Goal: Task Accomplishment & Management: Complete application form

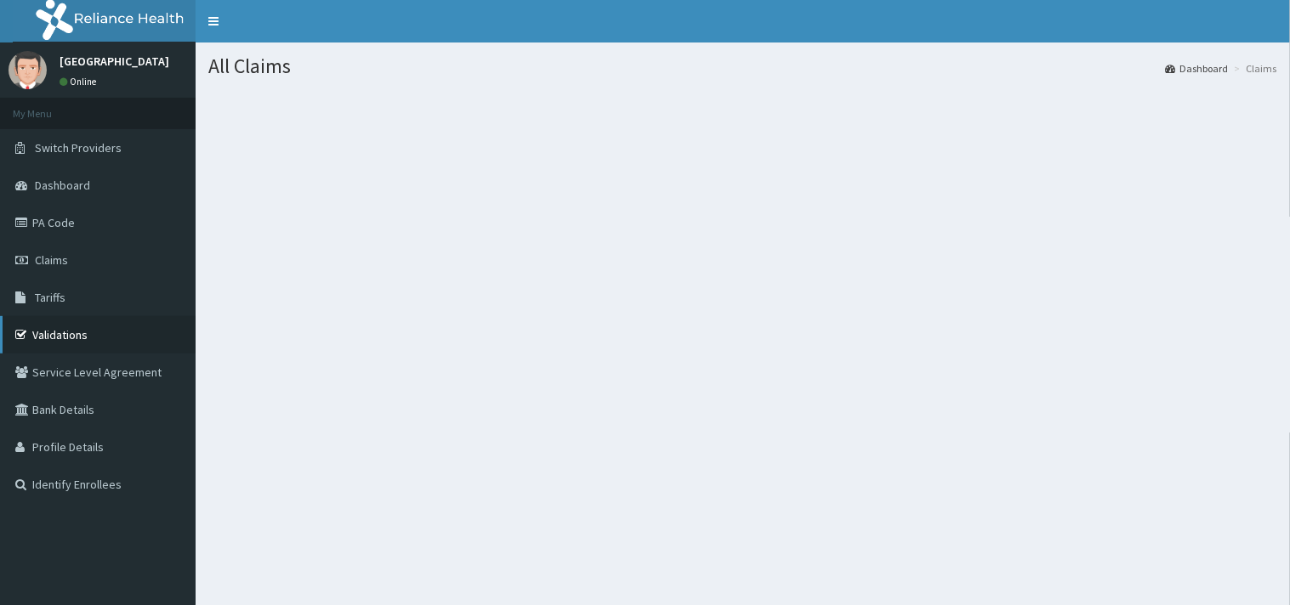
click at [105, 328] on link "Validations" at bounding box center [98, 334] width 196 height 37
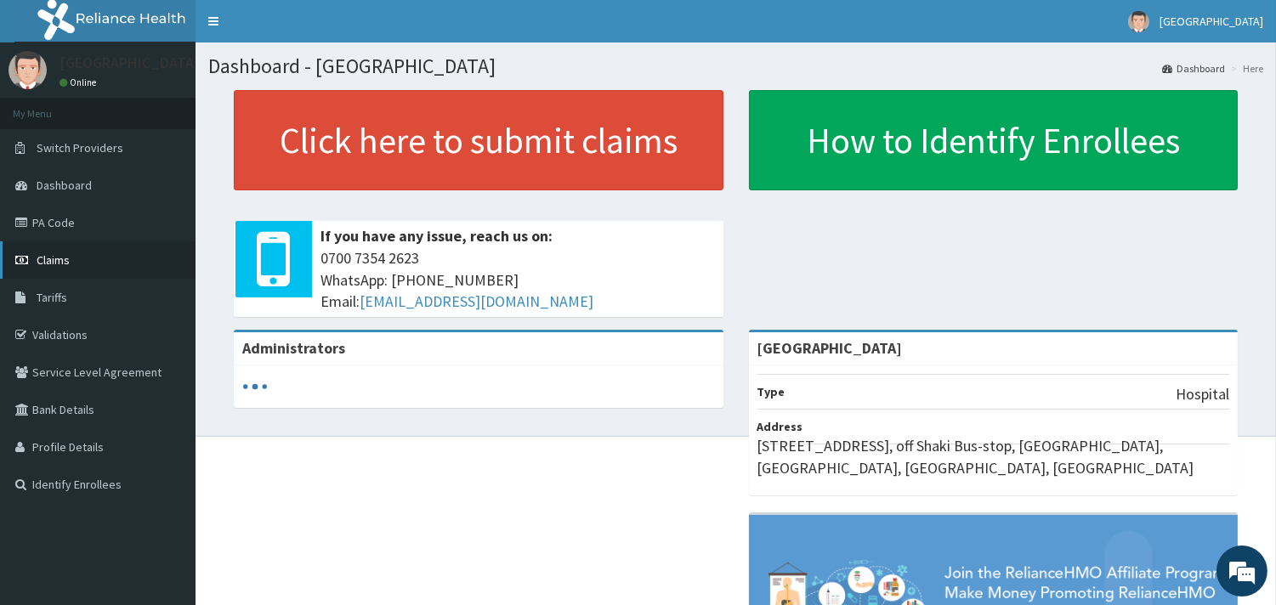
click at [107, 256] on link "Claims" at bounding box center [98, 260] width 196 height 37
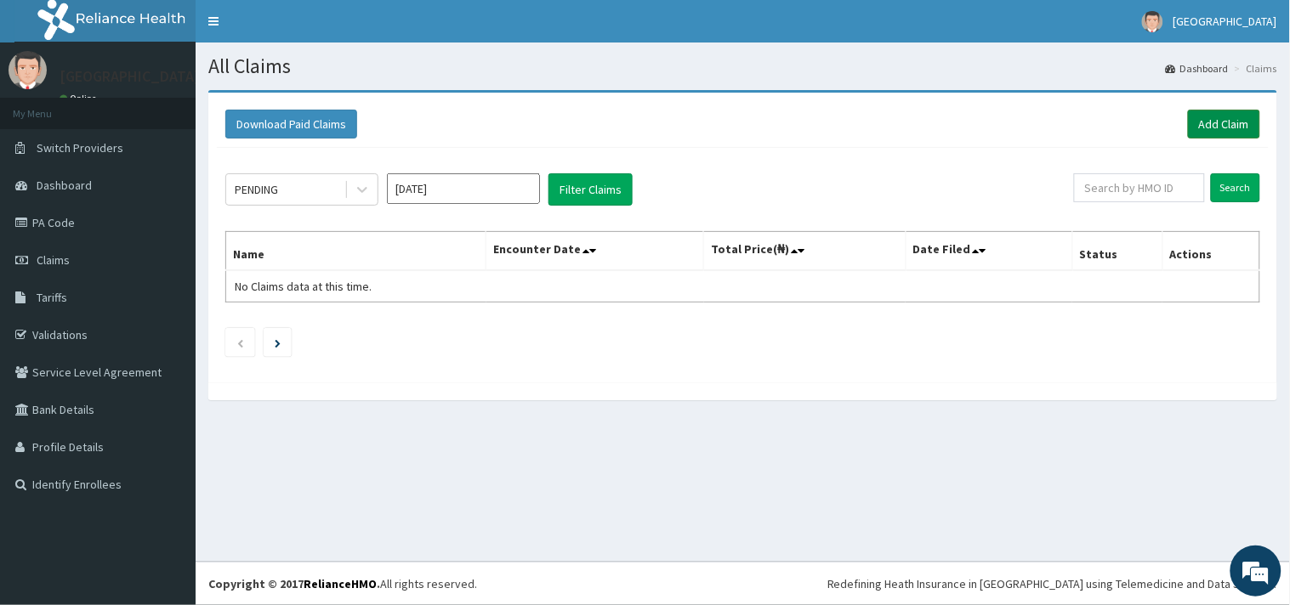
click at [1240, 119] on link "Add Claim" at bounding box center [1224, 124] width 72 height 29
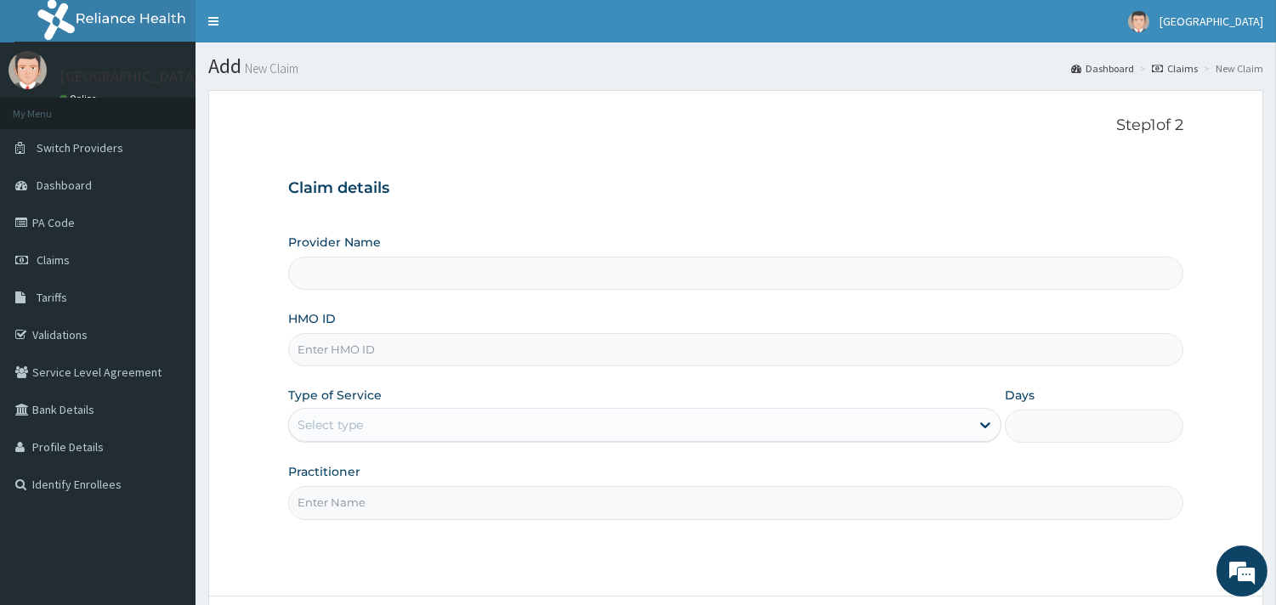
type input "[GEOGRAPHIC_DATA]"
click at [809, 359] on input "HMO ID" at bounding box center [735, 349] width 895 height 33
paste input "CHL/10827/D"
type input "CHL/10827/D"
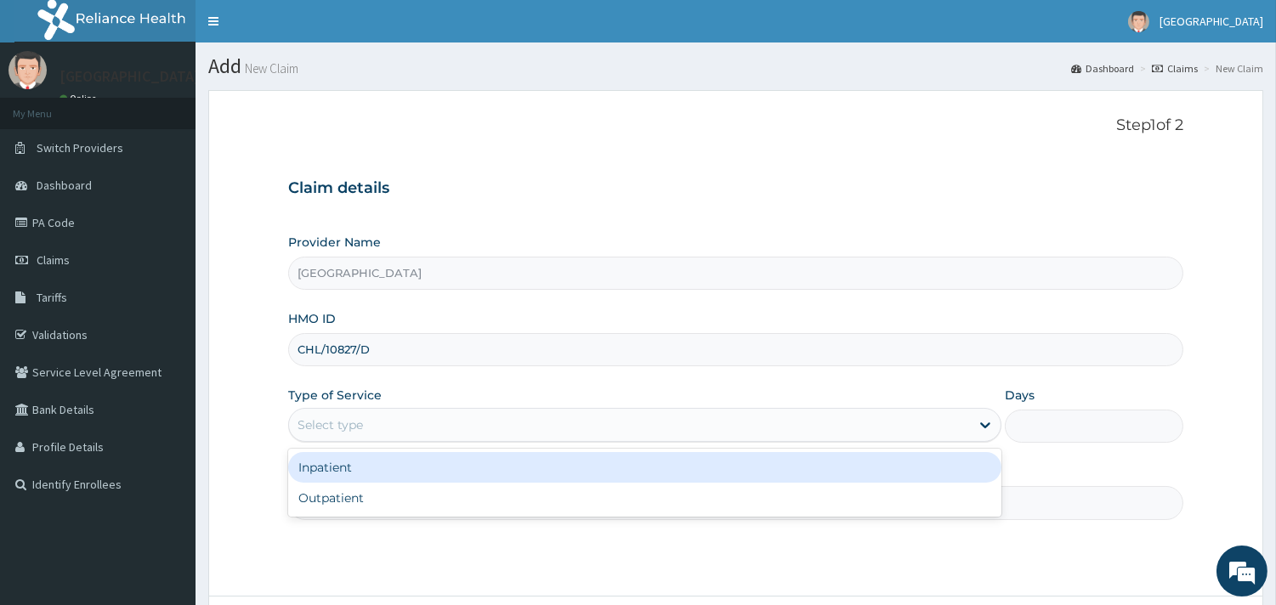
click at [799, 426] on div "Select type" at bounding box center [629, 425] width 681 height 27
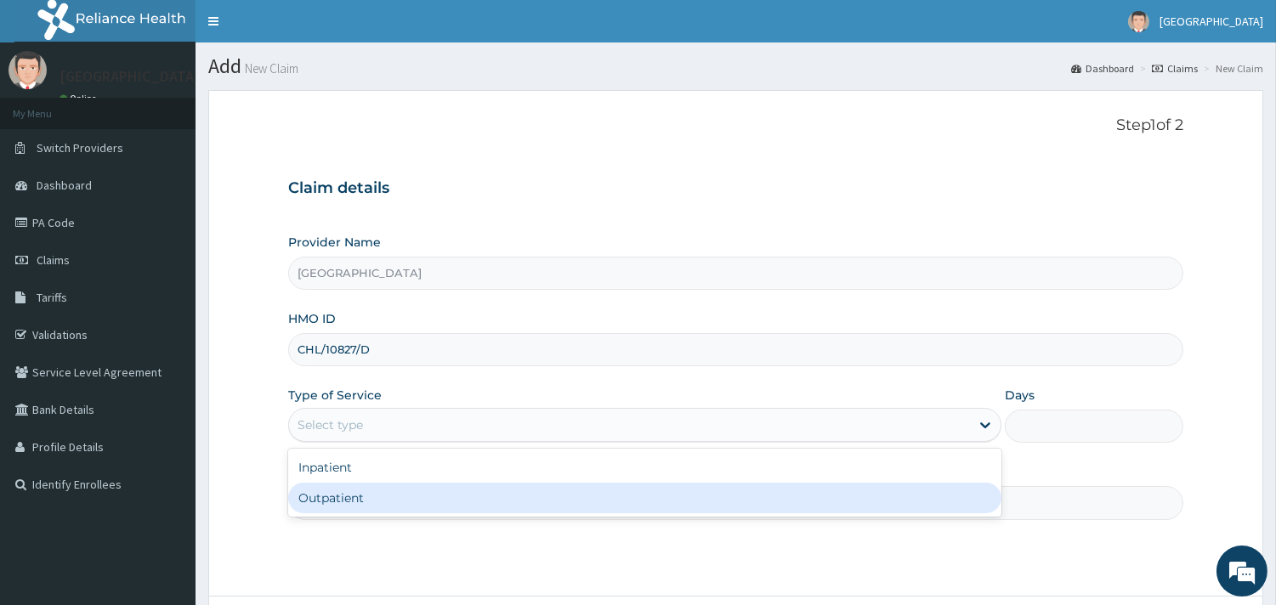
click at [736, 497] on div "Outpatient" at bounding box center [644, 498] width 713 height 31
type input "1"
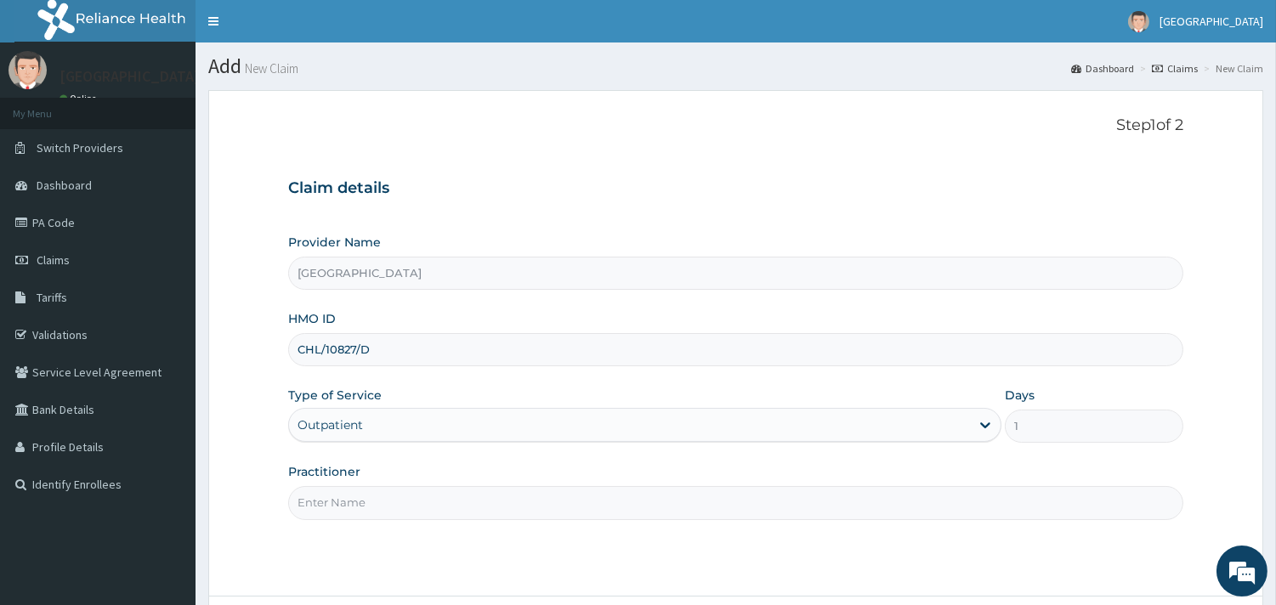
click at [737, 497] on input "Practitioner" at bounding box center [735, 502] width 895 height 33
click at [534, 497] on input "DR. MUSA" at bounding box center [735, 502] width 895 height 33
type input "D"
click at [443, 520] on input "Practitioner" at bounding box center [735, 502] width 895 height 33
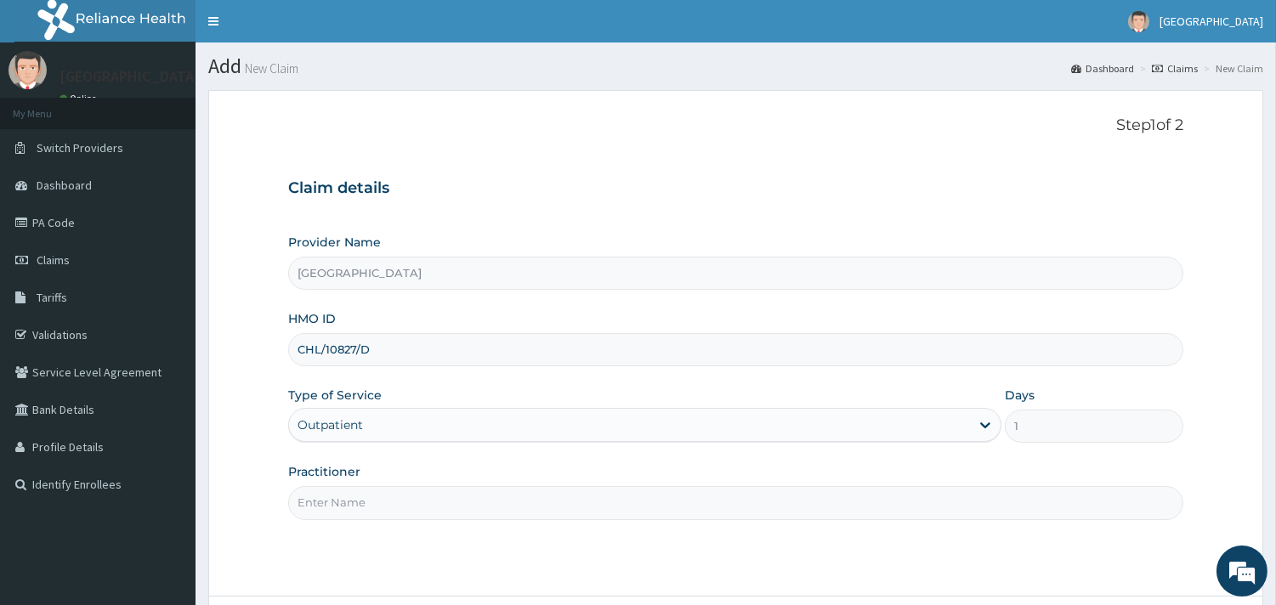
type input "DR. ADEMOLA"
click at [542, 571] on div "Step 1 of 2 Claim details Provider Name Peaceful Health Hospital HMO ID CHL/108…" at bounding box center [735, 344] width 895 height 454
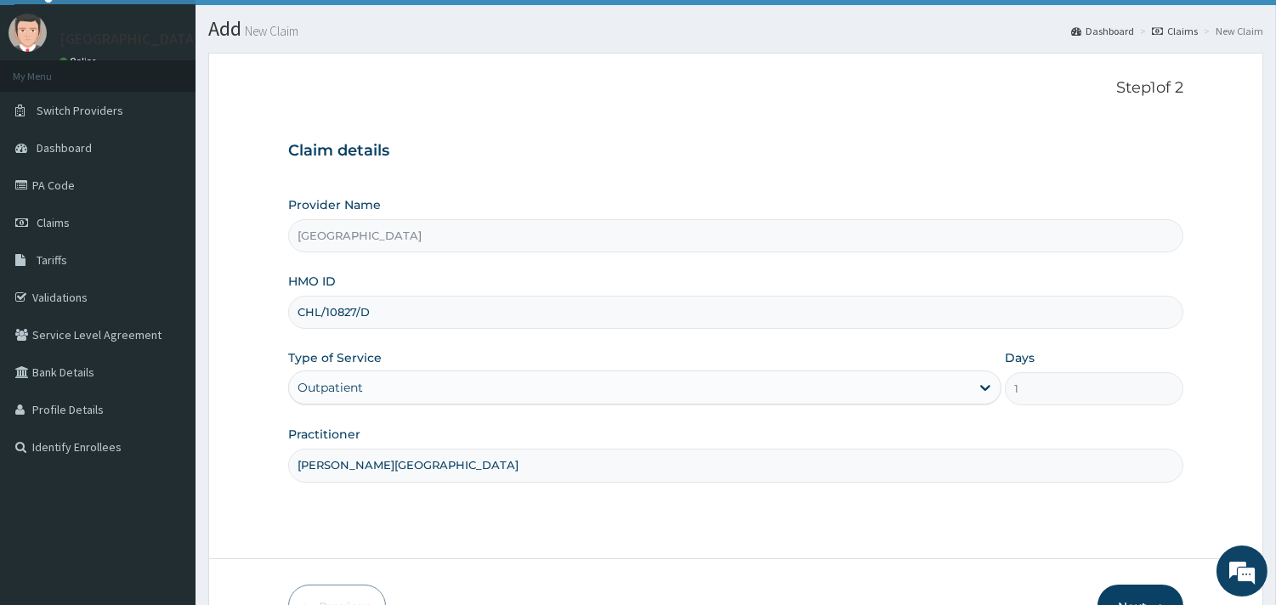
click at [588, 542] on form "Step 1 of 2 Claim details Provider Name Peaceful Health Hospital HMO ID CHL/108…" at bounding box center [735, 354] width 1055 height 603
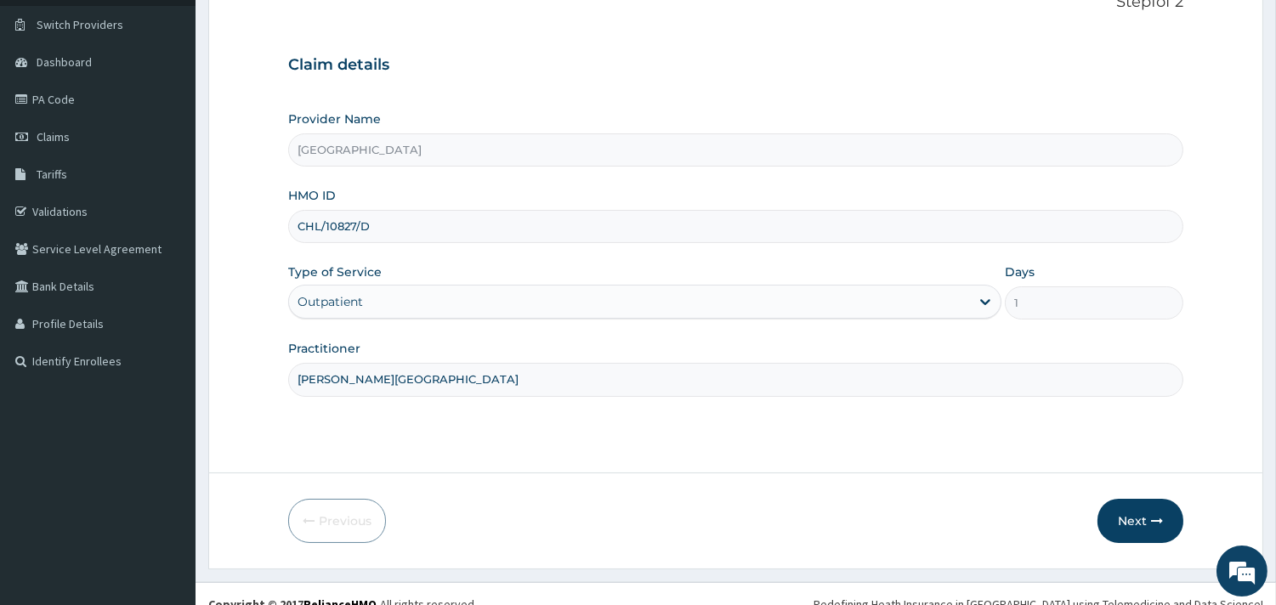
scroll to position [145, 0]
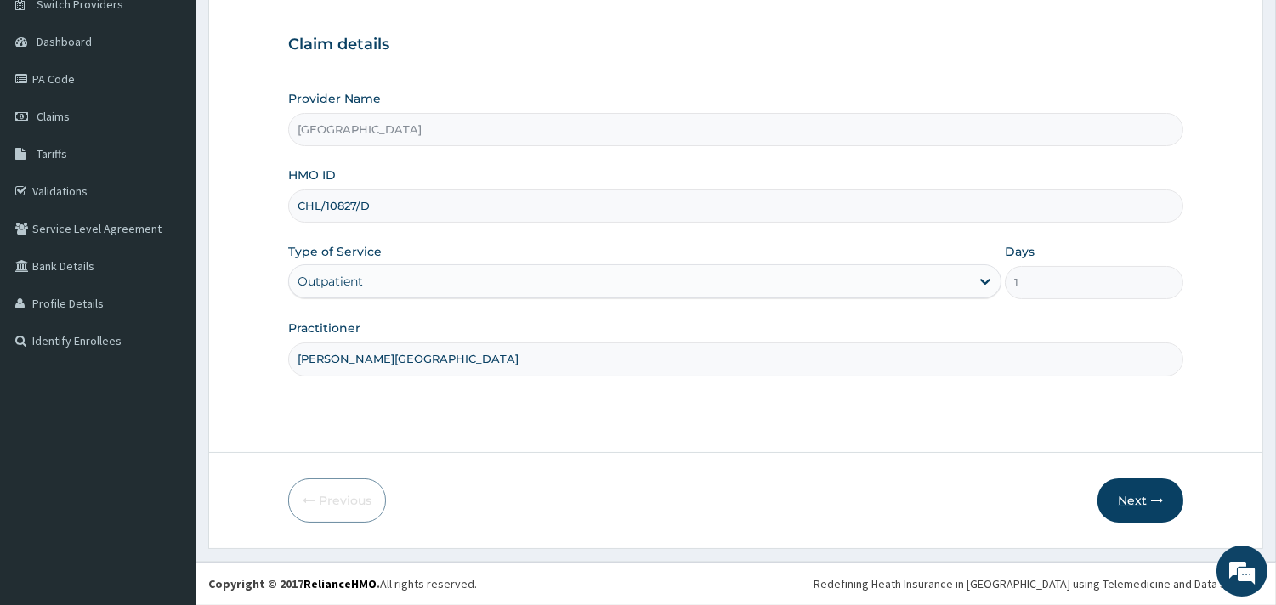
click at [1127, 505] on button "Next" at bounding box center [1141, 501] width 86 height 44
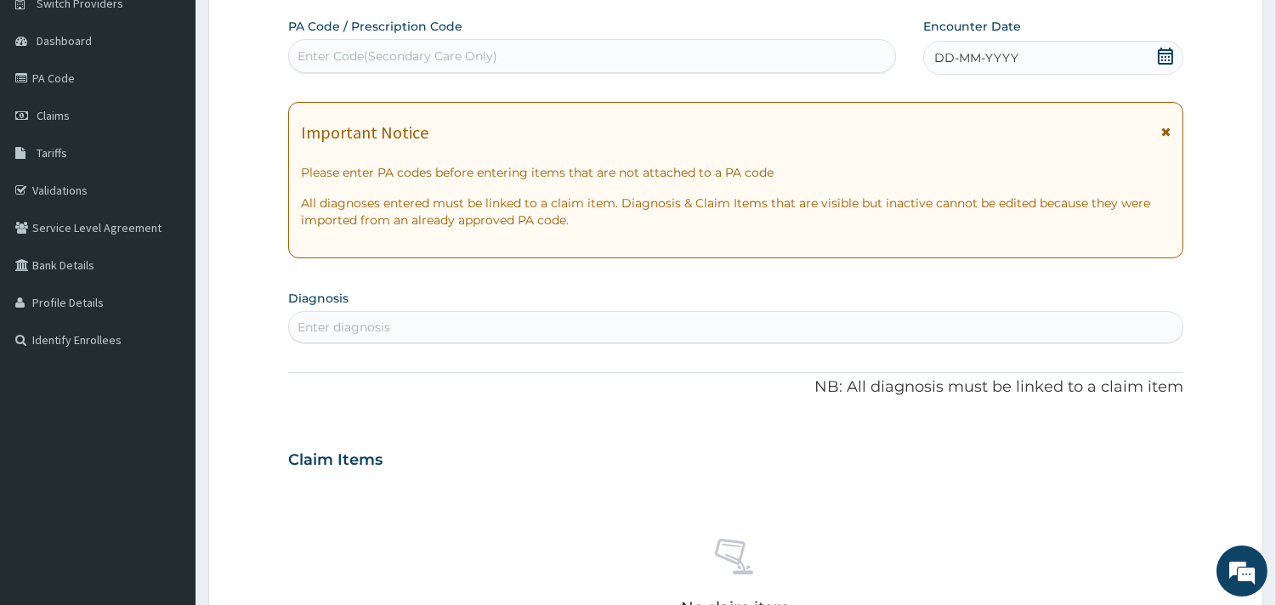
click at [1162, 54] on icon at bounding box center [1165, 56] width 15 height 17
click at [770, 332] on div "Enter diagnosis" at bounding box center [736, 327] width 894 height 27
type input "j"
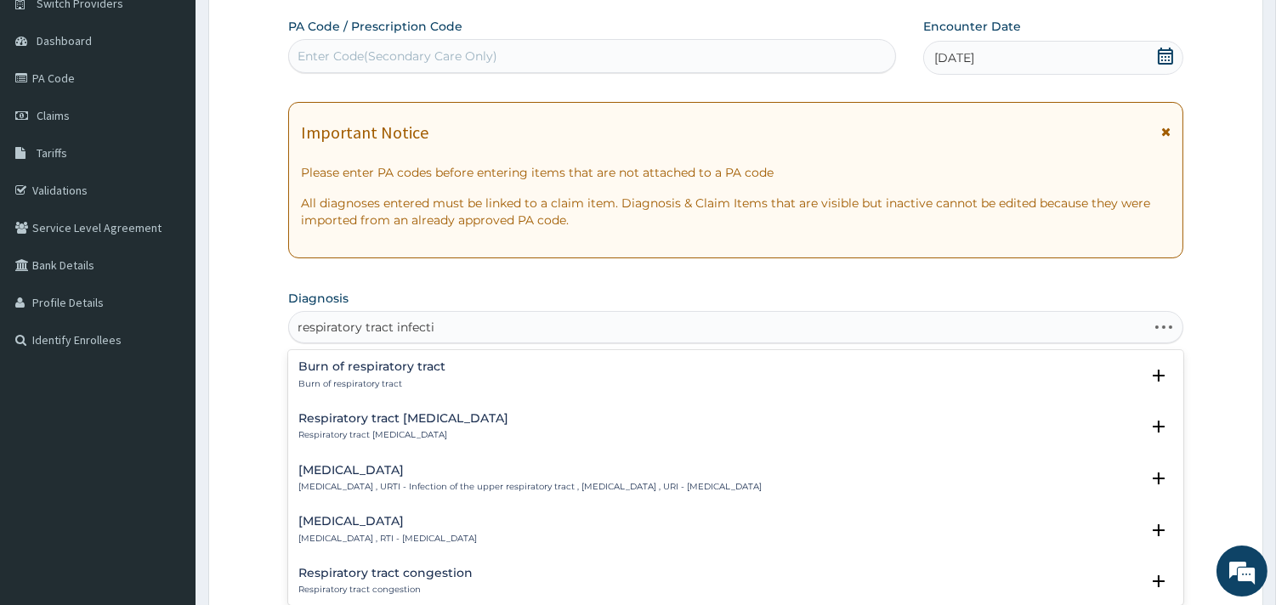
type input "respiratory tract infectio"
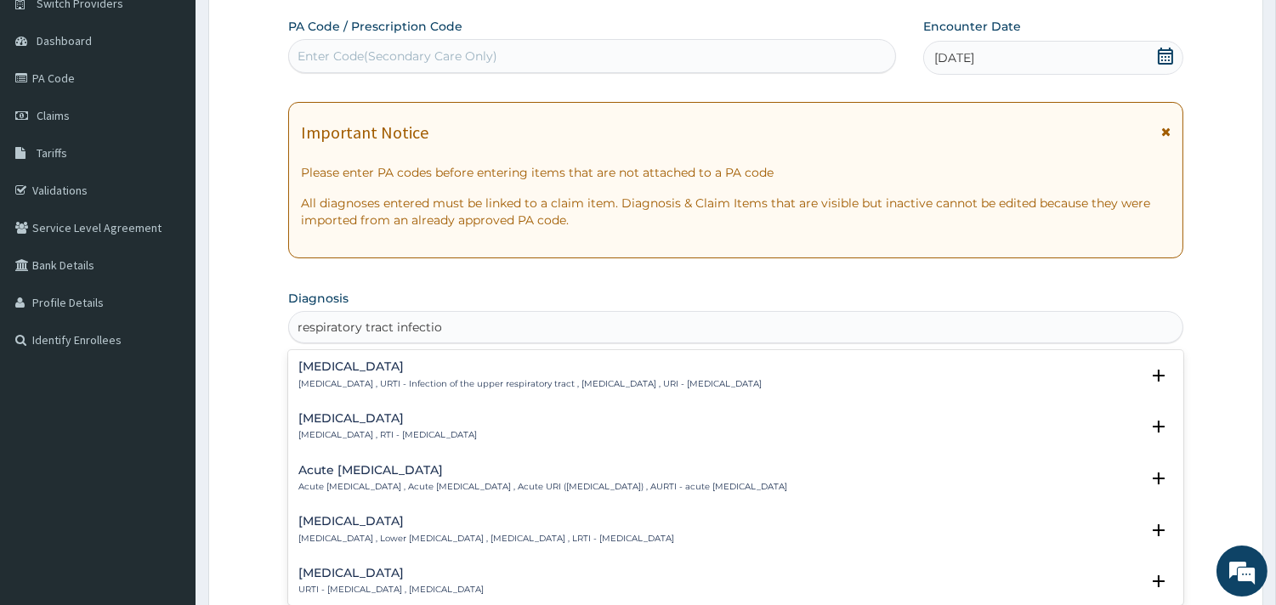
click at [477, 426] on div "Respiratory tract infection Respiratory tract infection , RTI - Respiratory tra…" at bounding box center [387, 427] width 179 height 30
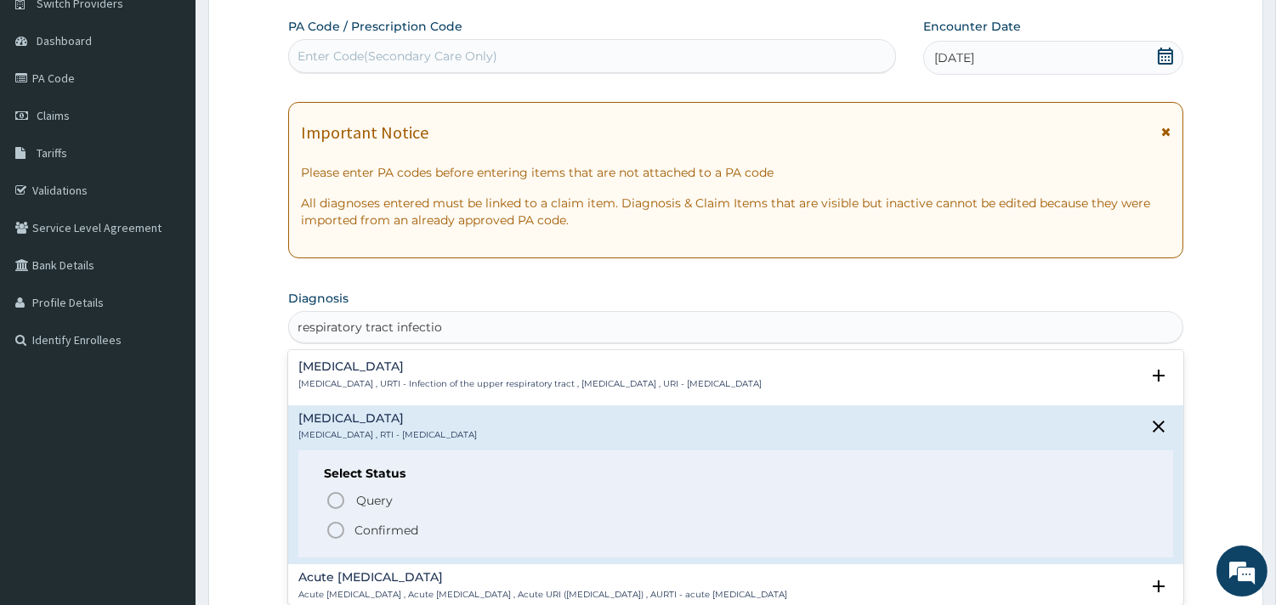
click at [330, 531] on icon "status option filled" at bounding box center [336, 530] width 20 height 20
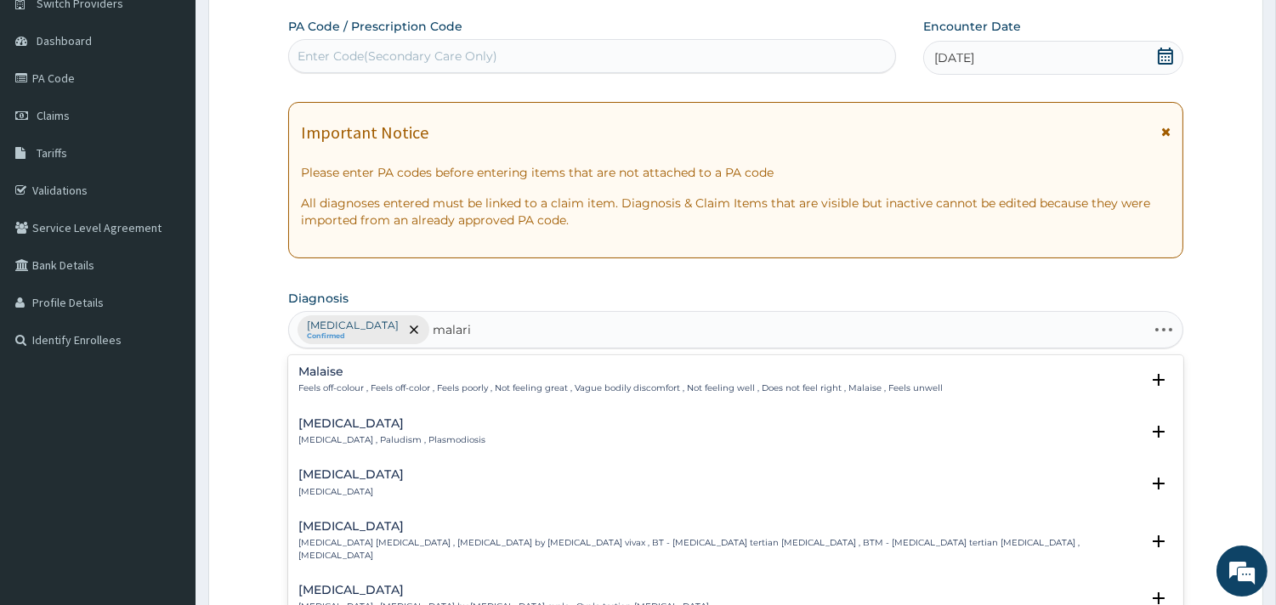
type input "malaria"
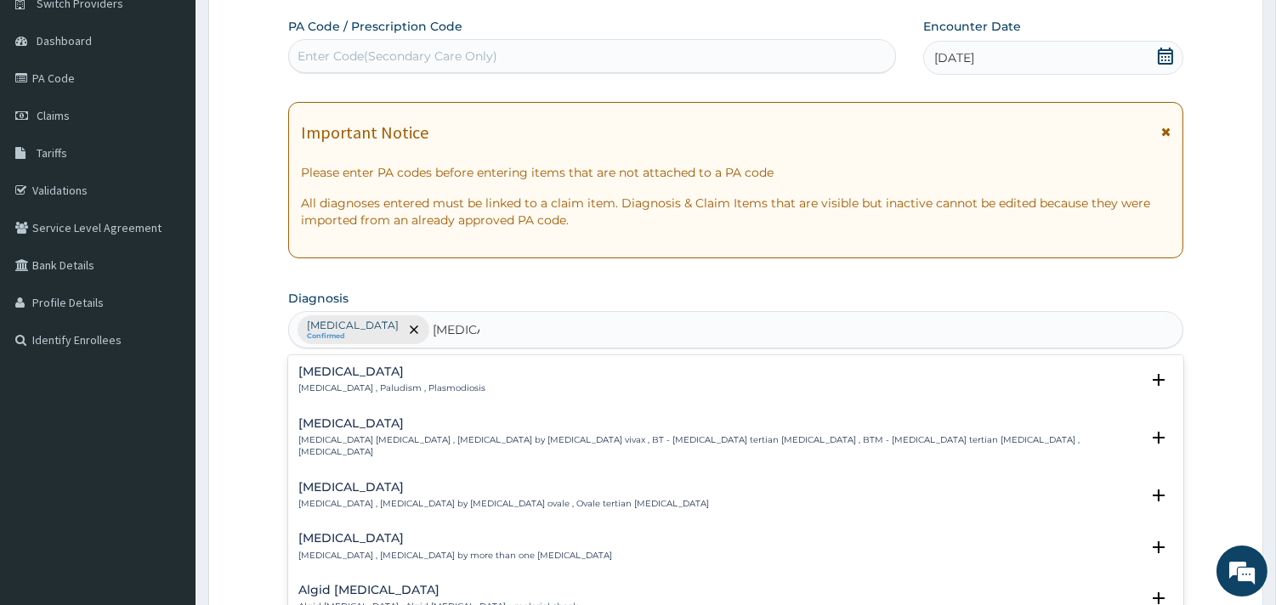
click at [338, 375] on h4 "Malaria" at bounding box center [391, 372] width 187 height 13
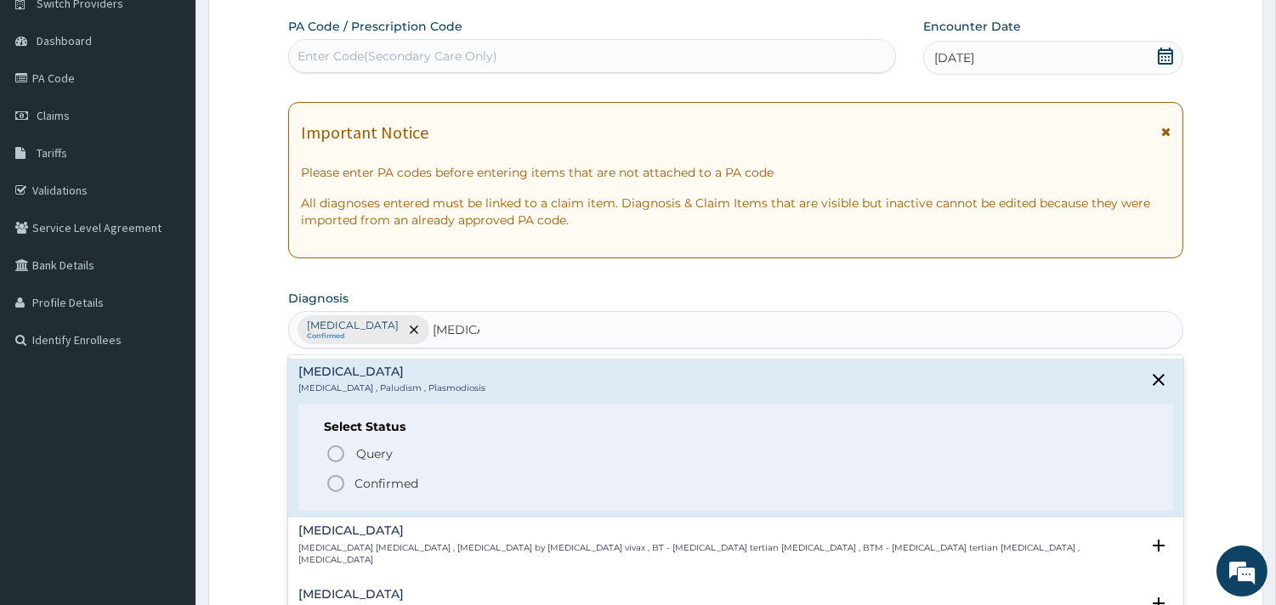
click at [341, 481] on icon "status option filled" at bounding box center [336, 484] width 20 height 20
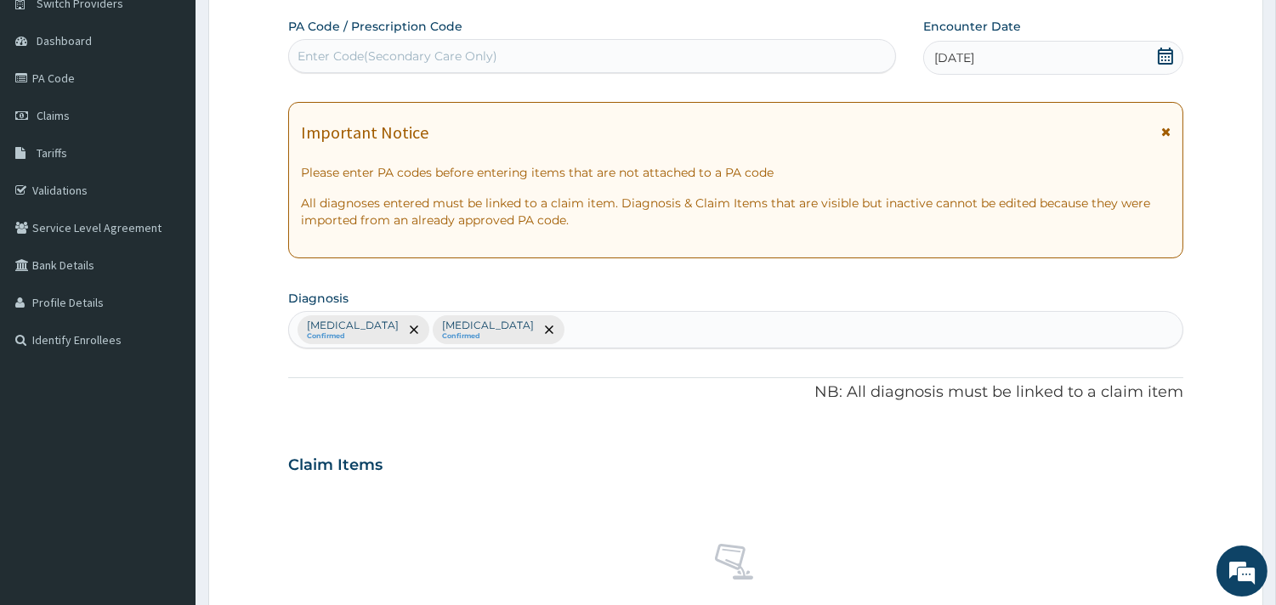
click at [406, 455] on div "Claim Items" at bounding box center [735, 462] width 895 height 44
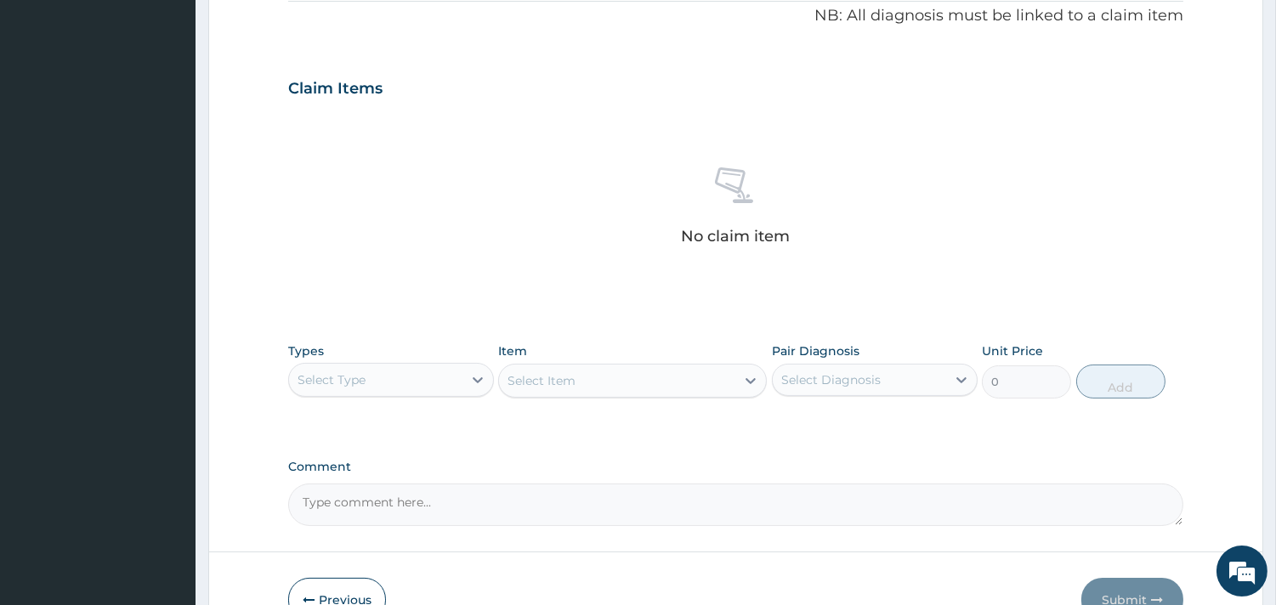
scroll to position [522, 0]
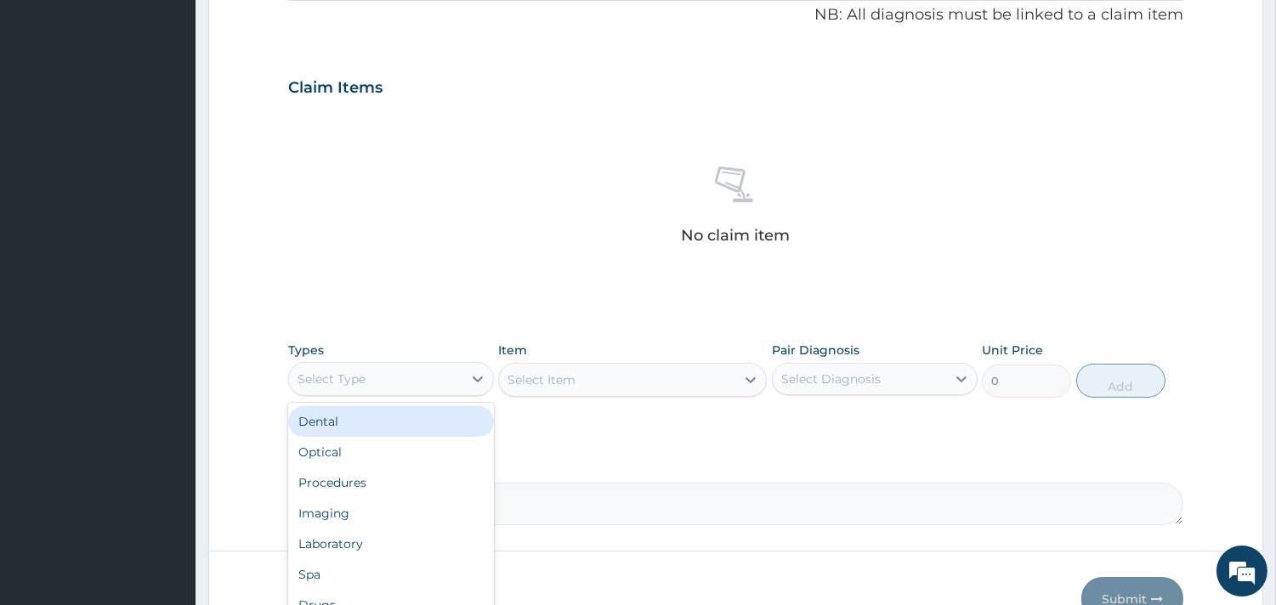
click at [404, 379] on div "Select Type" at bounding box center [375, 379] width 173 height 27
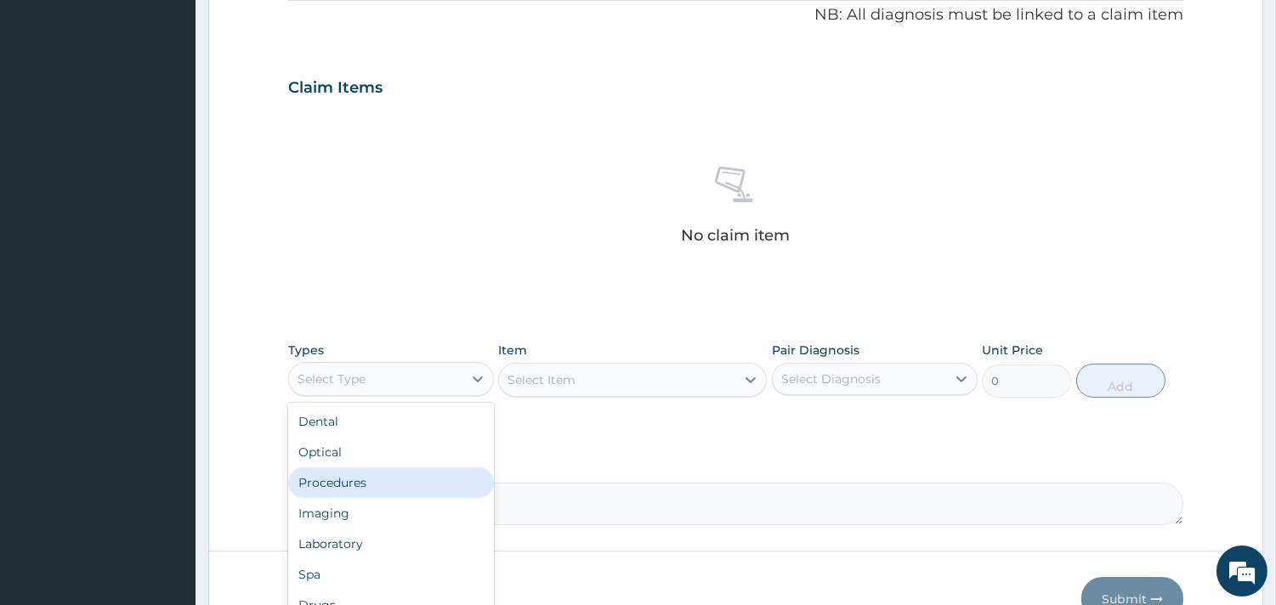
click at [393, 486] on div "Procedures" at bounding box center [391, 483] width 206 height 31
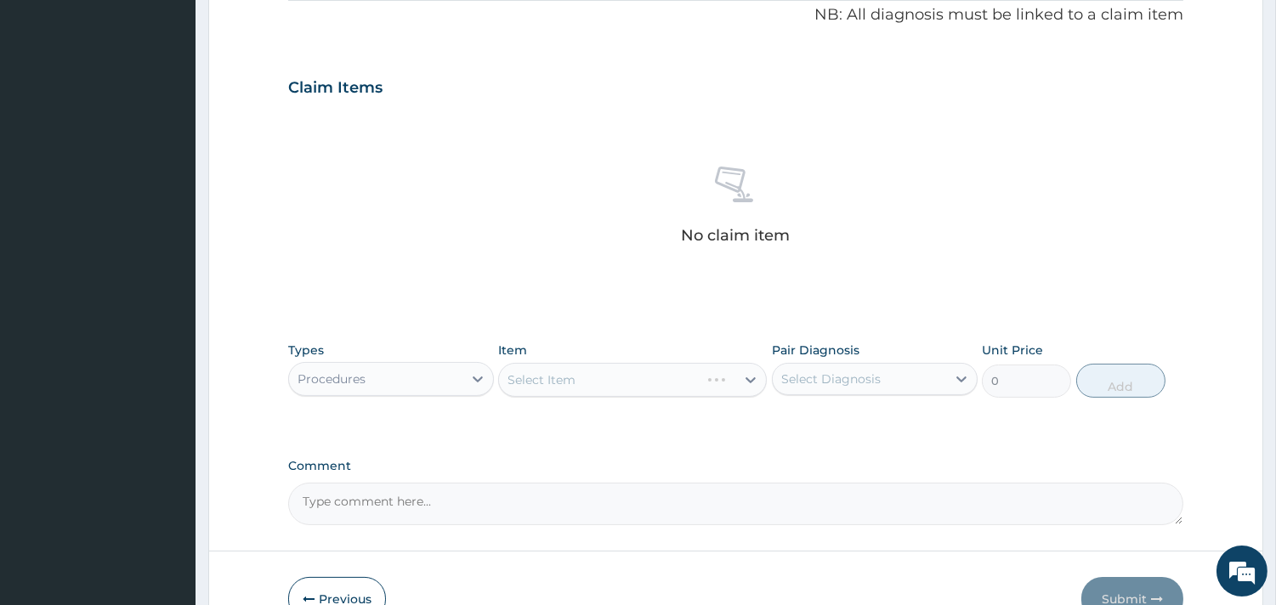
click at [932, 380] on div "Select Diagnosis" at bounding box center [859, 379] width 173 height 27
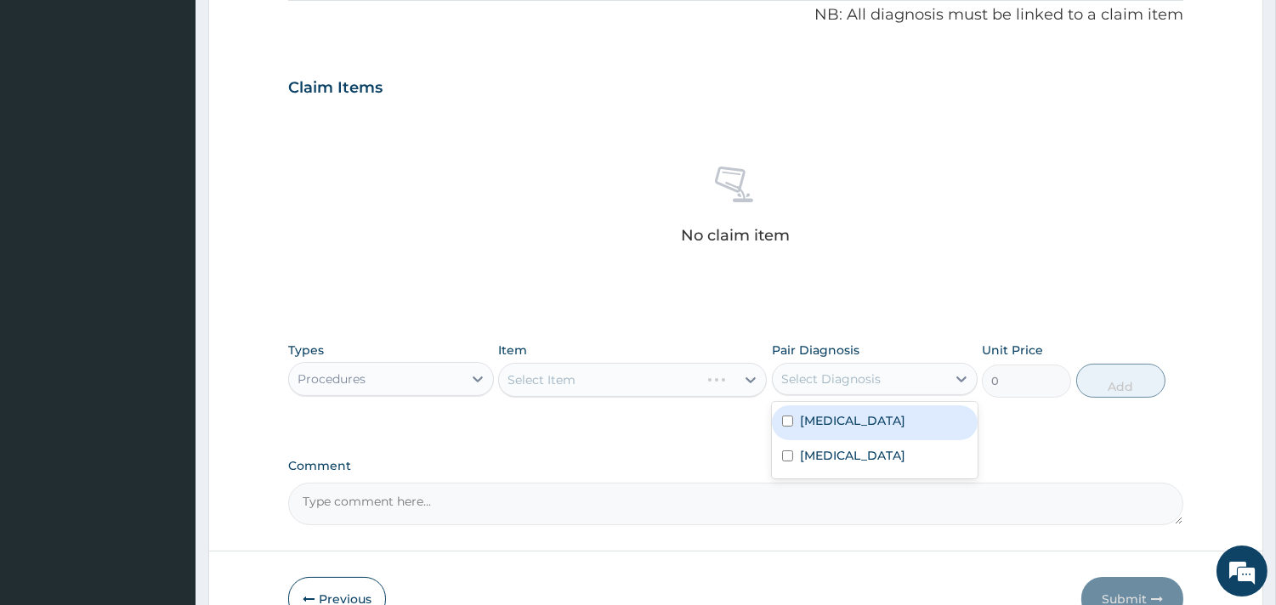
click at [906, 412] on label "Respiratory tract infection" at bounding box center [852, 420] width 105 height 17
checkbox input "true"
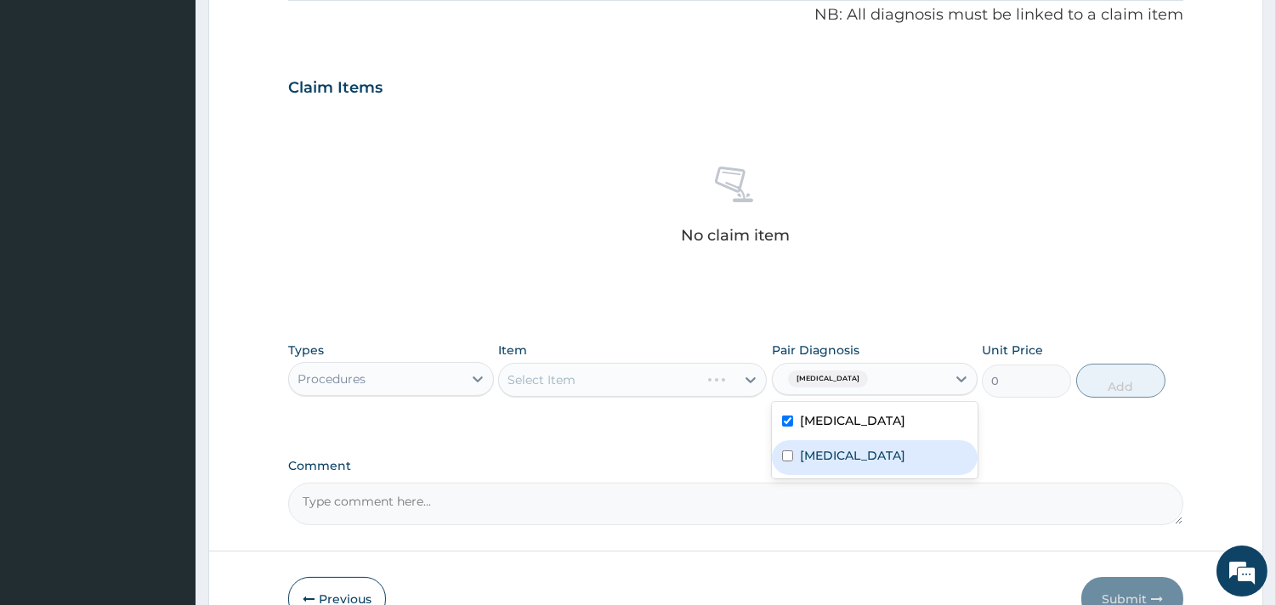
click at [871, 452] on div "Malaria" at bounding box center [875, 457] width 206 height 35
checkbox input "true"
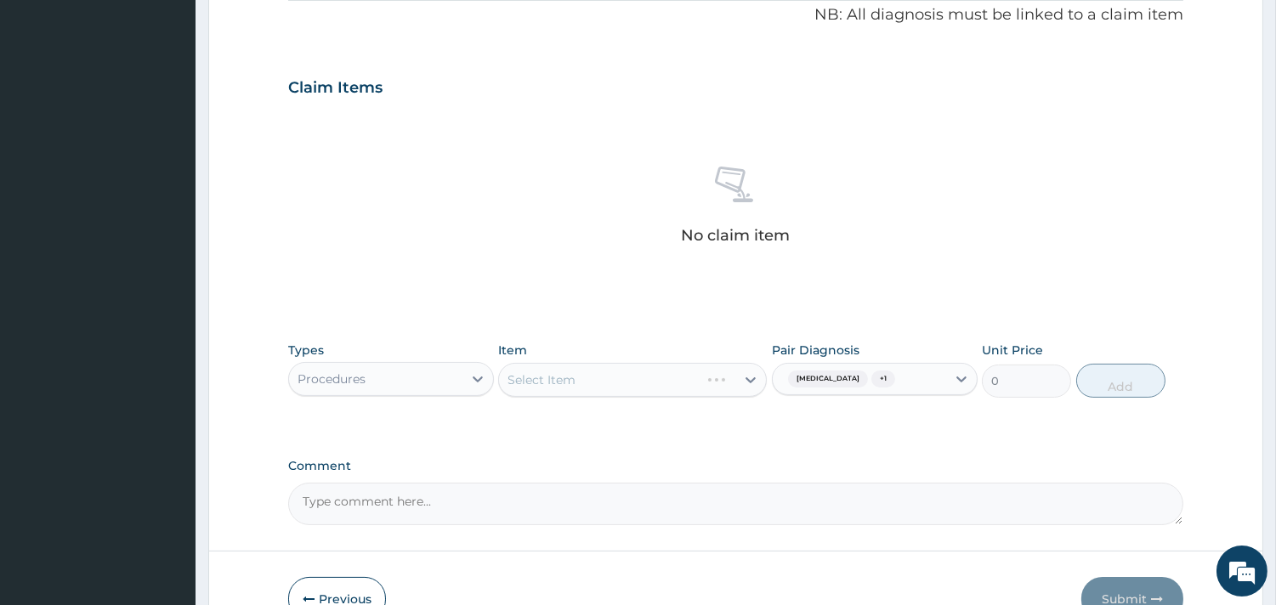
click at [632, 392] on div "Select Item" at bounding box center [632, 380] width 269 height 34
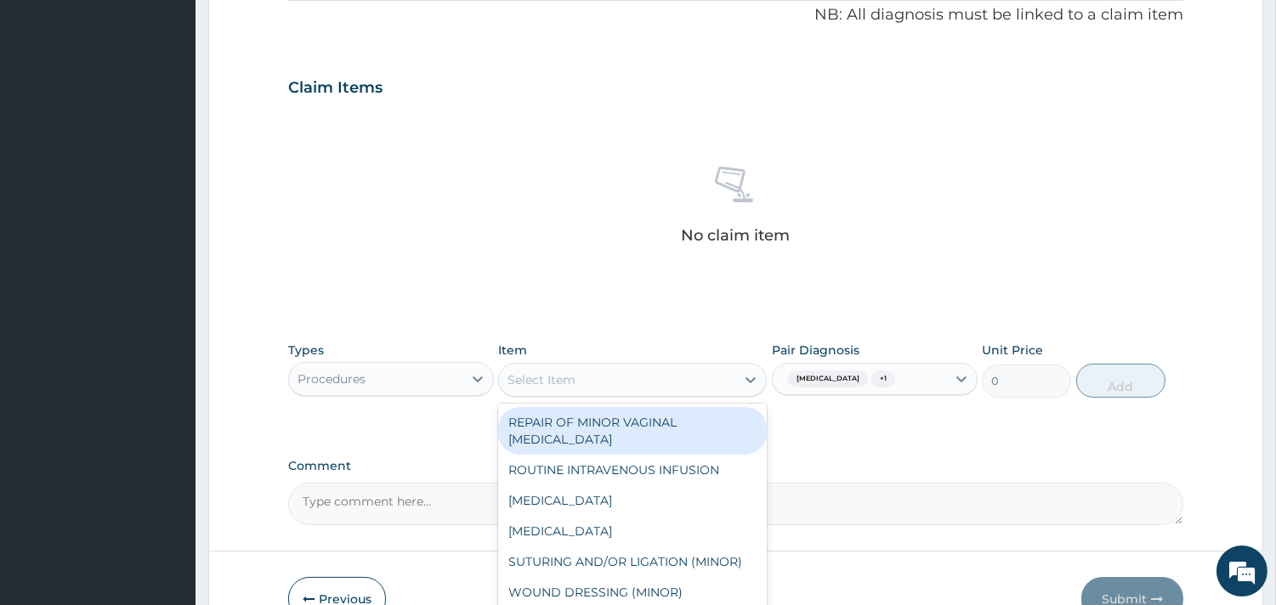
click at [622, 379] on div "Select Item" at bounding box center [617, 380] width 236 height 27
type input "gp"
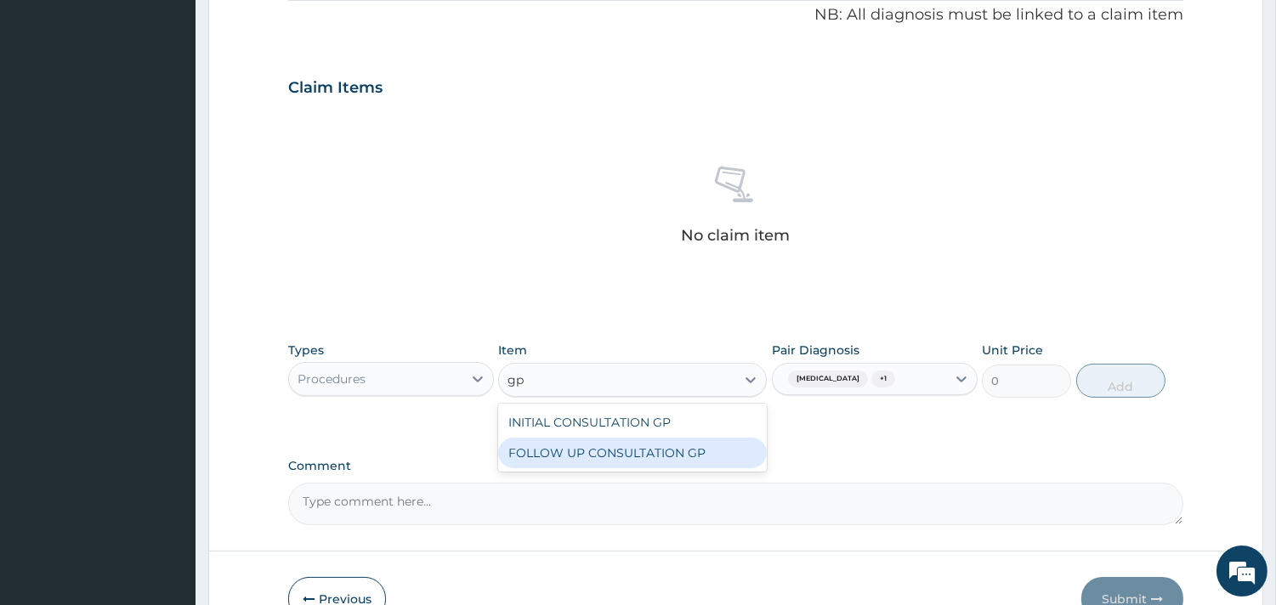
click at [642, 459] on div "FOLLOW UP CONSULTATION GP" at bounding box center [632, 453] width 269 height 31
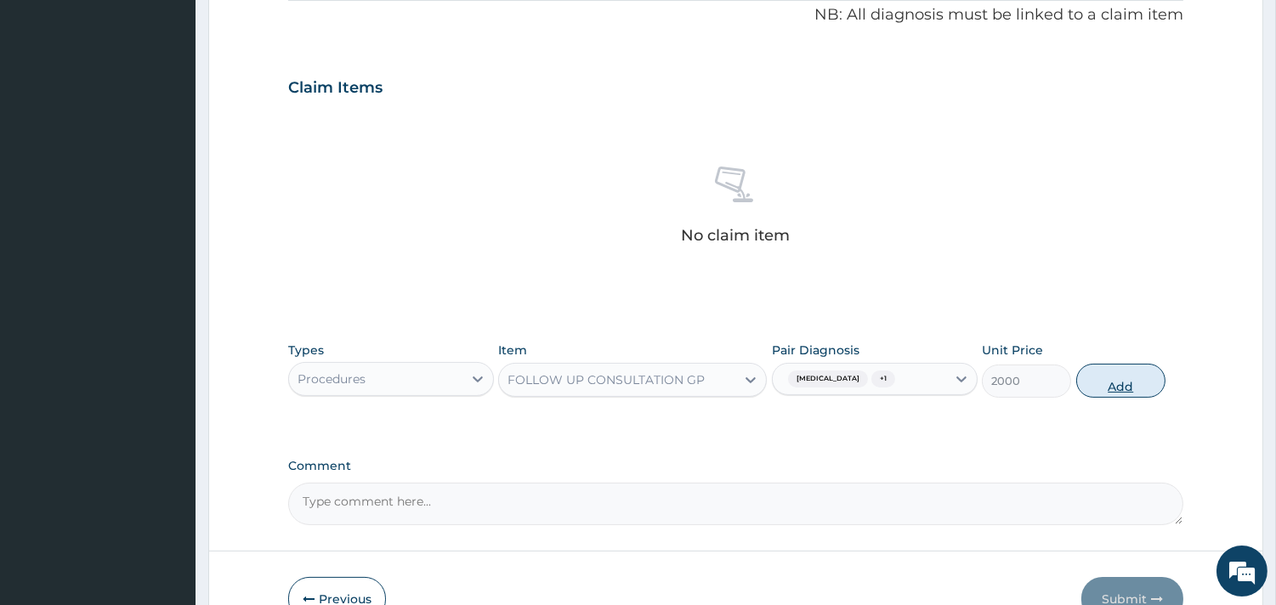
click at [1100, 384] on button "Add" at bounding box center [1121, 381] width 89 height 34
type input "0"
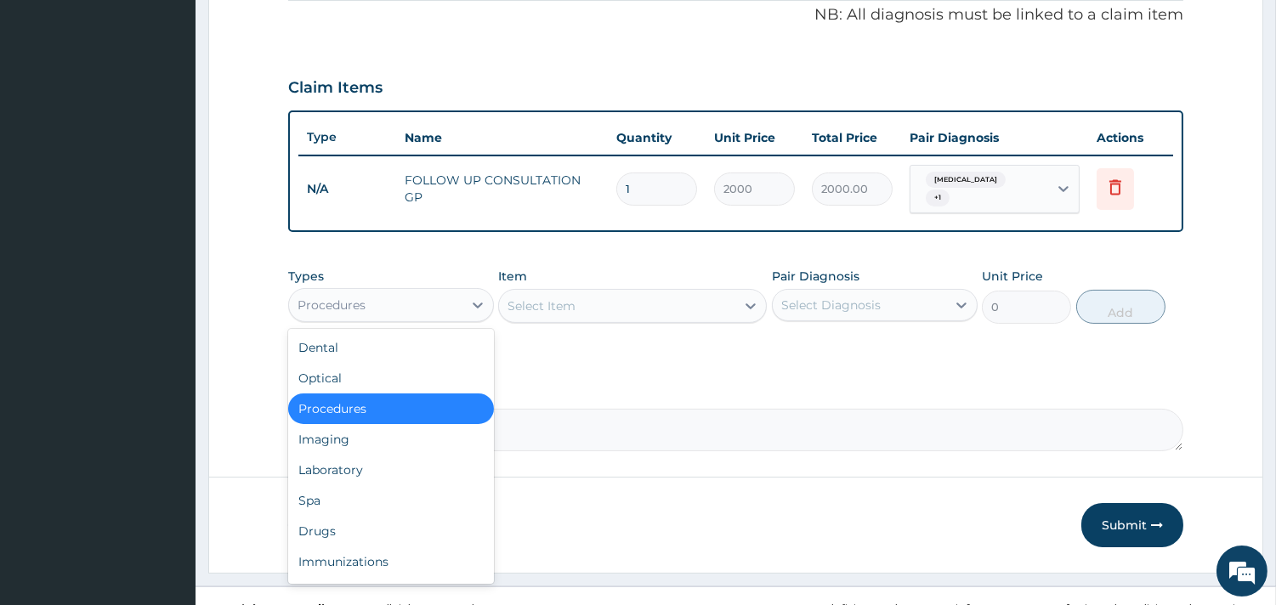
click at [444, 310] on div "Procedures" at bounding box center [375, 305] width 173 height 27
click at [451, 521] on div "Drugs" at bounding box center [391, 531] width 206 height 31
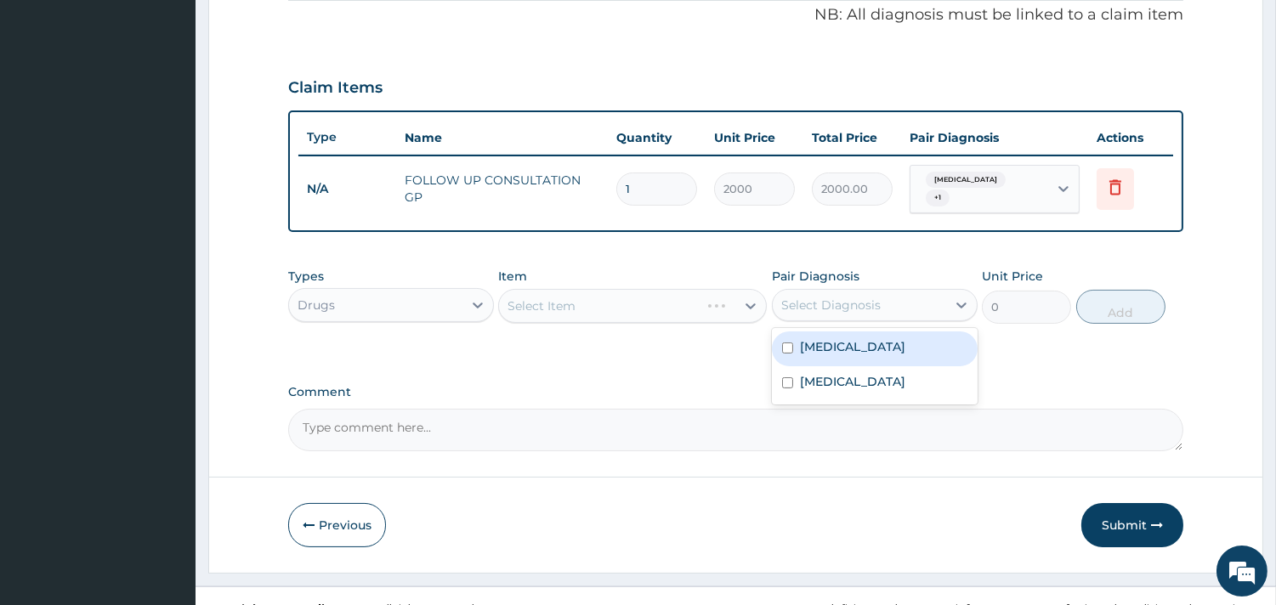
click at [805, 310] on div "Select Diagnosis" at bounding box center [831, 305] width 99 height 17
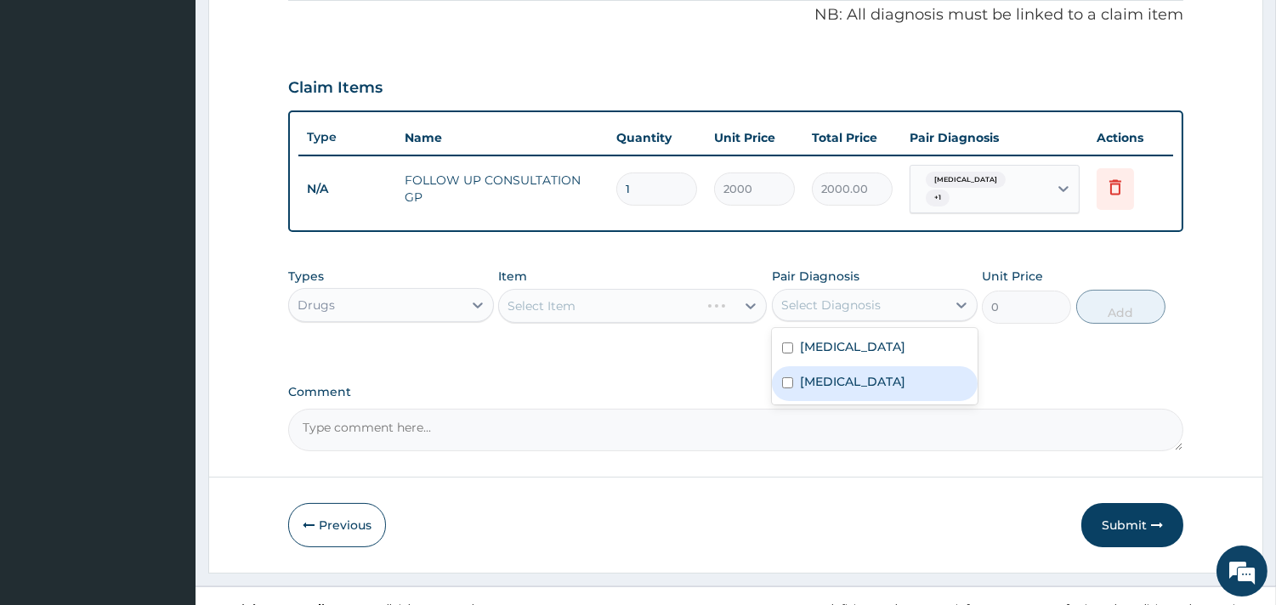
click at [805, 383] on label "Malaria" at bounding box center [852, 381] width 105 height 17
checkbox input "true"
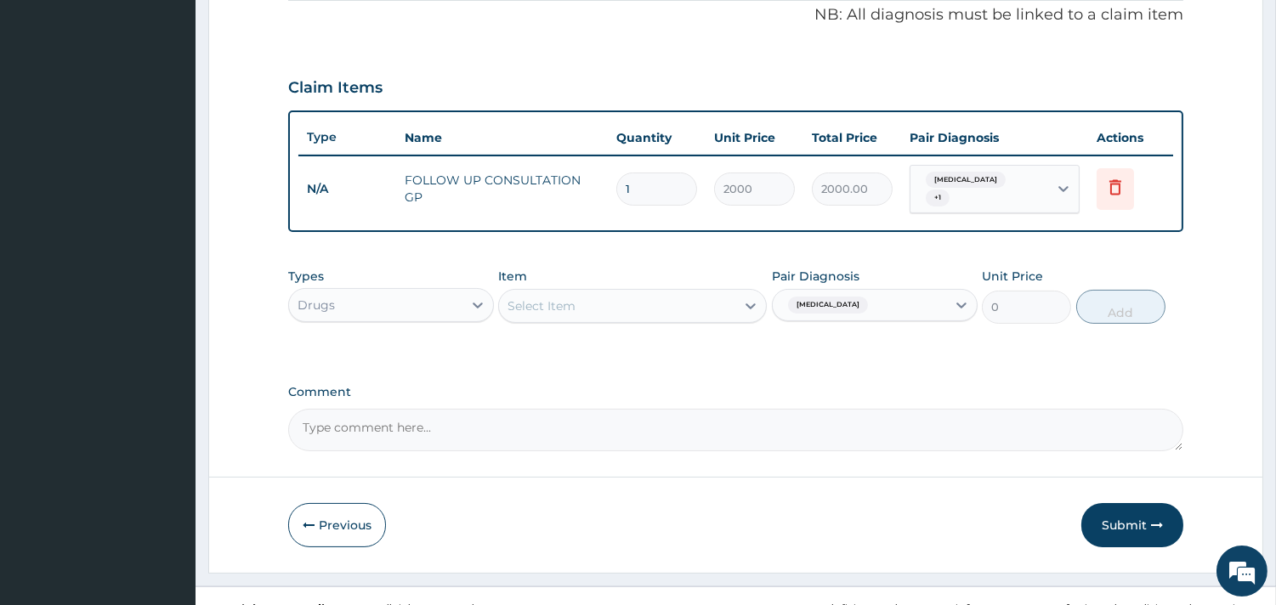
click at [612, 298] on div "Select Item" at bounding box center [617, 306] width 236 height 27
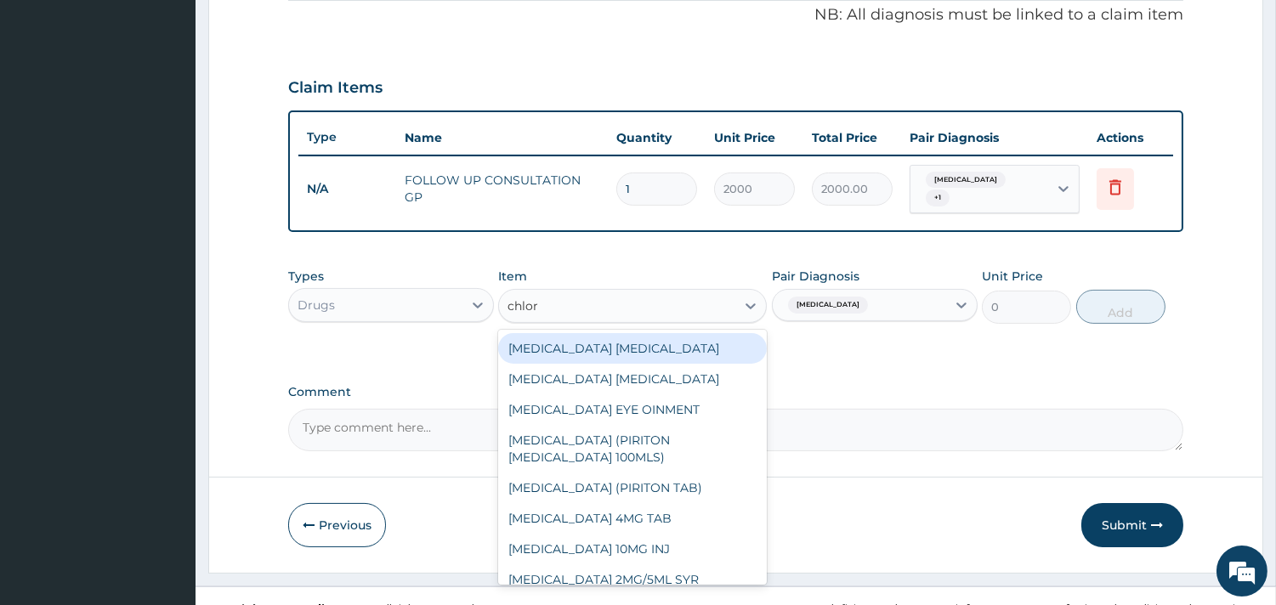
type input "chloro"
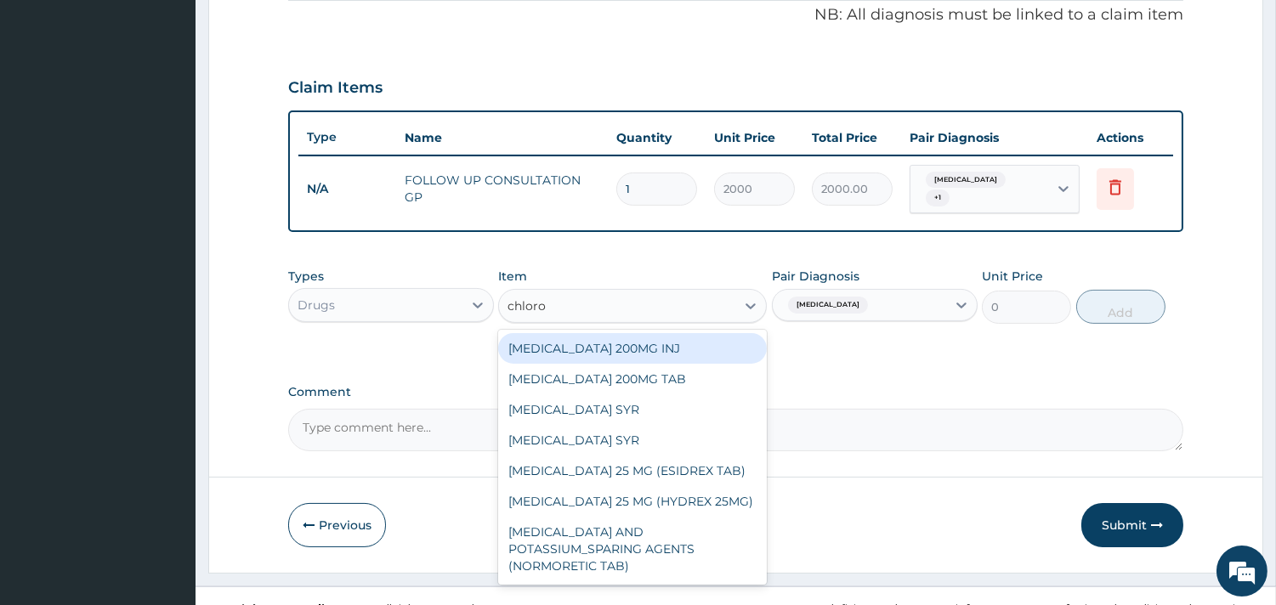
click at [679, 333] on div "CHLOROQUINE 200MG INJ" at bounding box center [632, 348] width 269 height 31
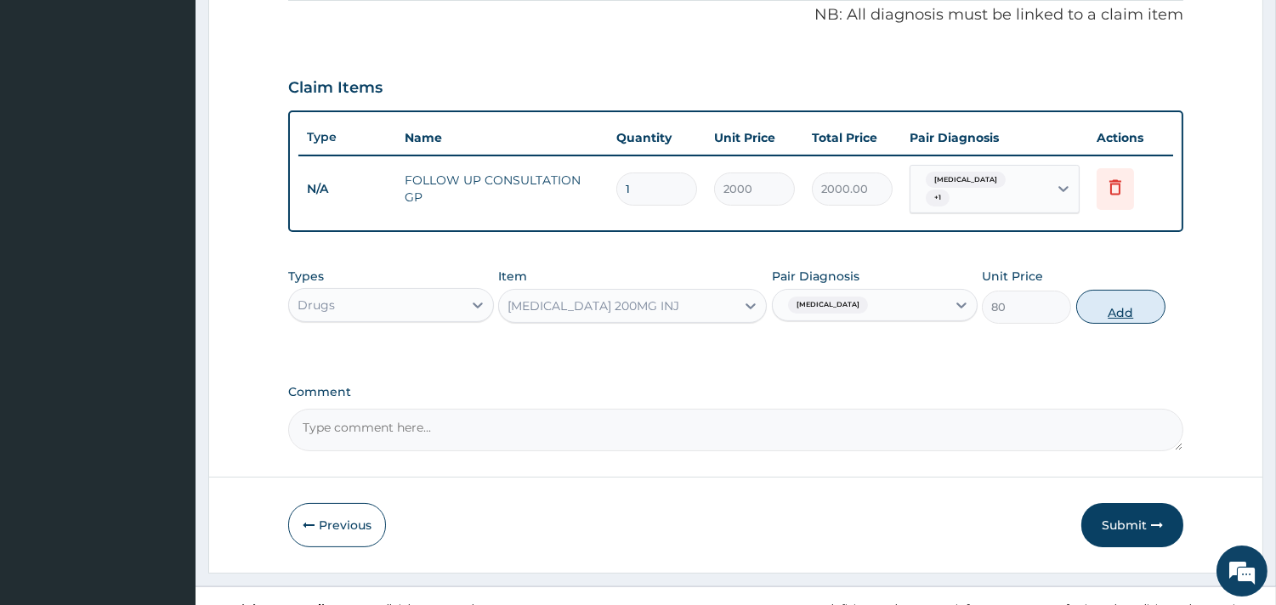
click at [1116, 310] on button "Add" at bounding box center [1121, 307] width 89 height 34
type input "0"
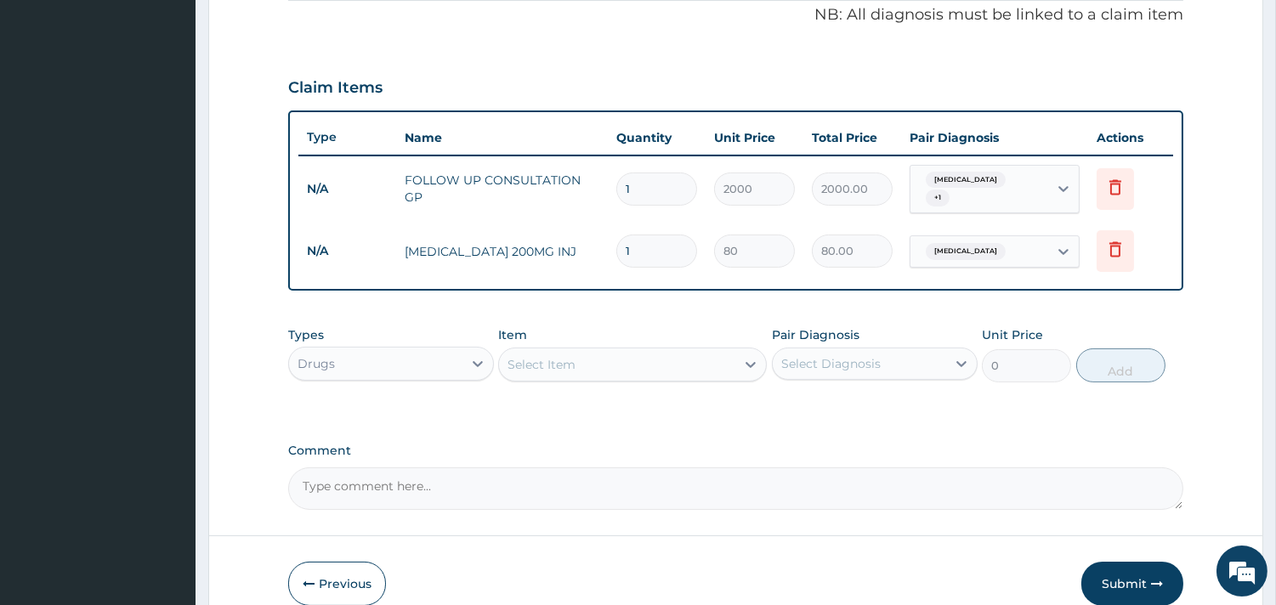
click at [558, 359] on div "Select Item" at bounding box center [542, 364] width 68 height 17
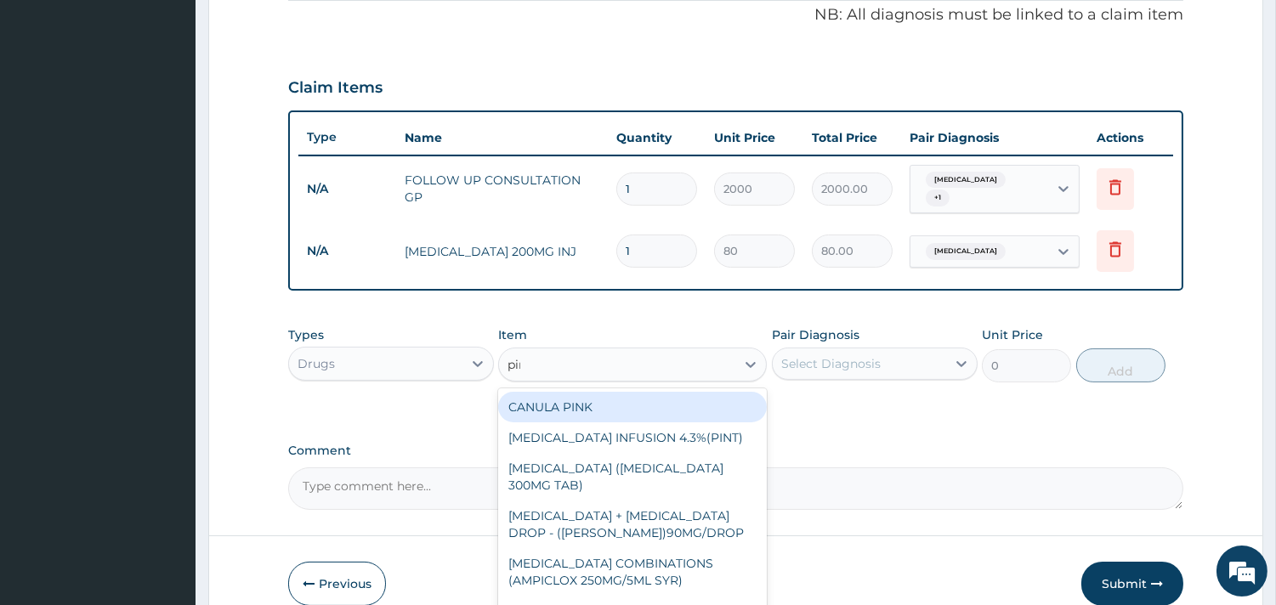
type input "piri"
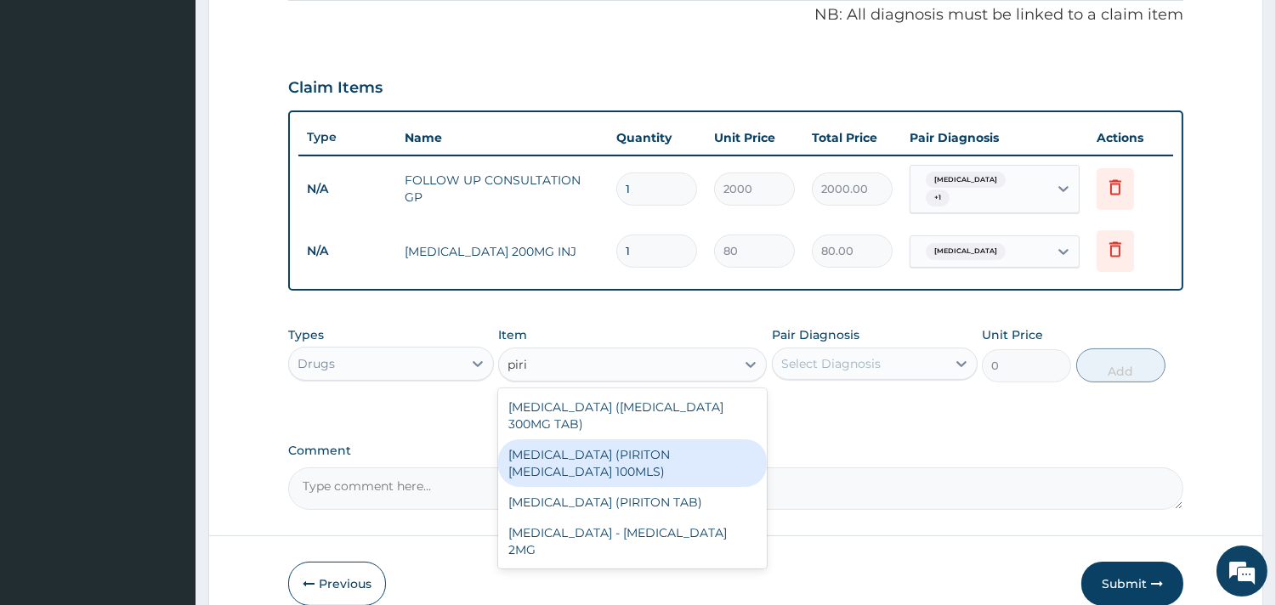
click at [643, 473] on div "CHLORPHENAMINE (PIRITON EXPECTORANT 100MLS)" at bounding box center [632, 464] width 269 height 48
type input "600"
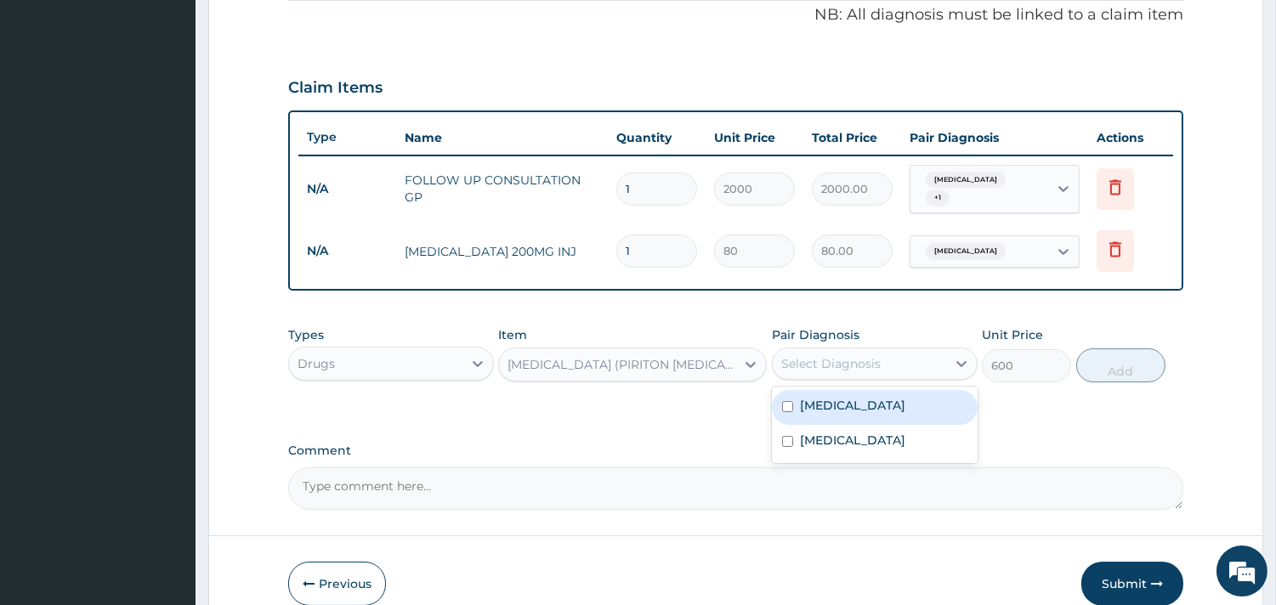
click at [901, 354] on div "Select Diagnosis" at bounding box center [859, 363] width 173 height 27
click at [845, 413] on div "Respiratory tract infection" at bounding box center [875, 407] width 206 height 35
checkbox input "true"
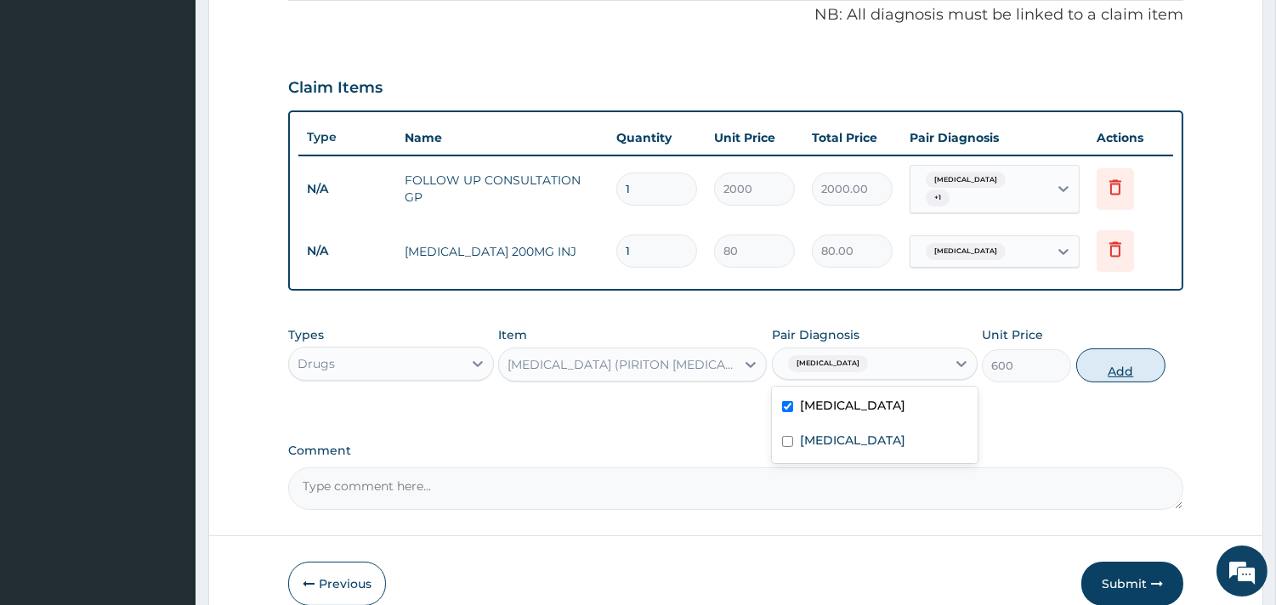
click at [1107, 369] on button "Add" at bounding box center [1121, 366] width 89 height 34
type input "0"
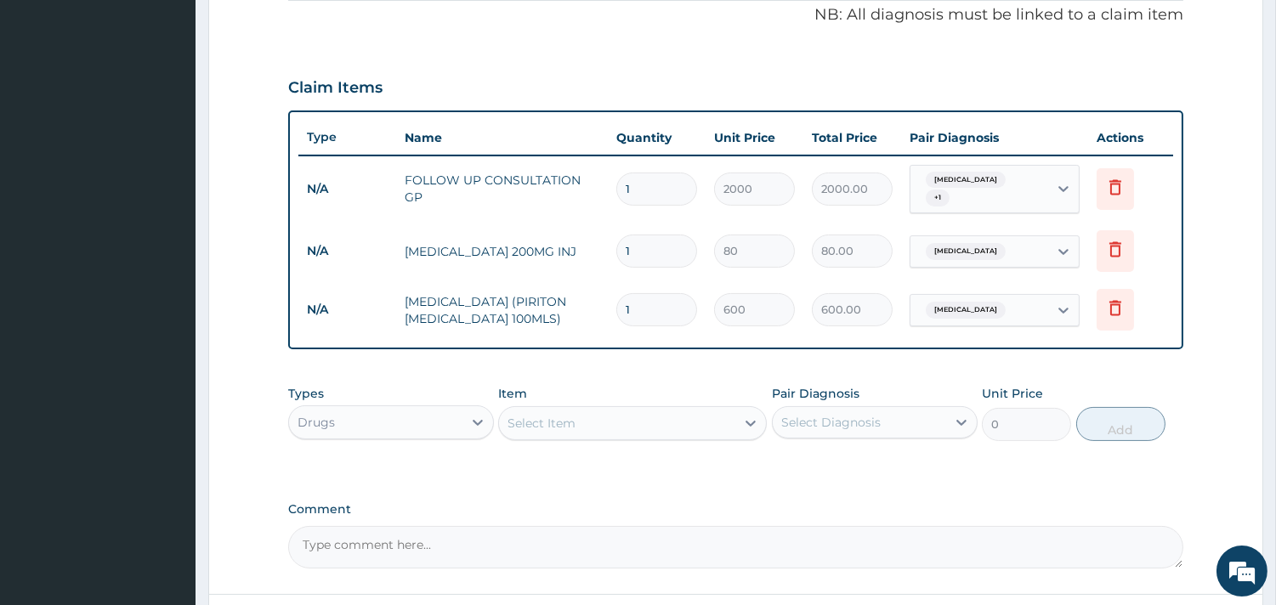
scroll to position [663, 0]
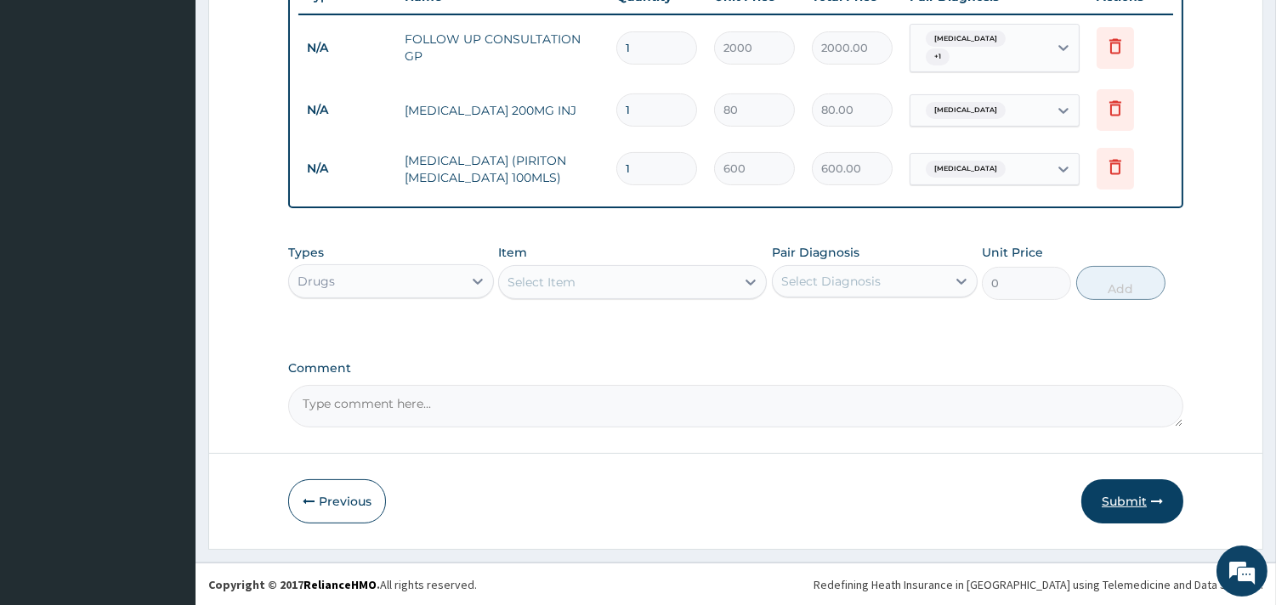
click at [1137, 489] on button "Submit" at bounding box center [1133, 502] width 102 height 44
